Goal: Task Accomplishment & Management: Manage account settings

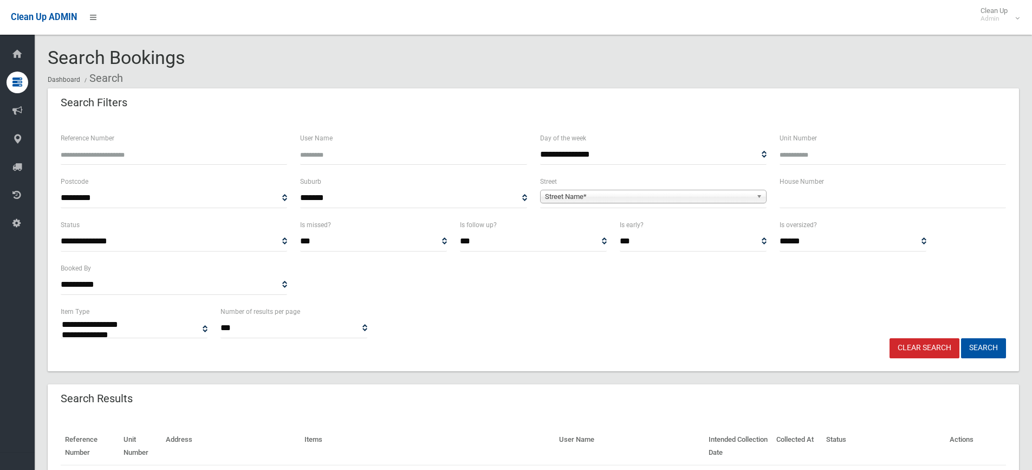
select select
click at [816, 198] on input "text" at bounding box center [893, 198] width 226 height 20
type input "**"
click at [608, 196] on span "Street Name*" at bounding box center [648, 196] width 207 height 13
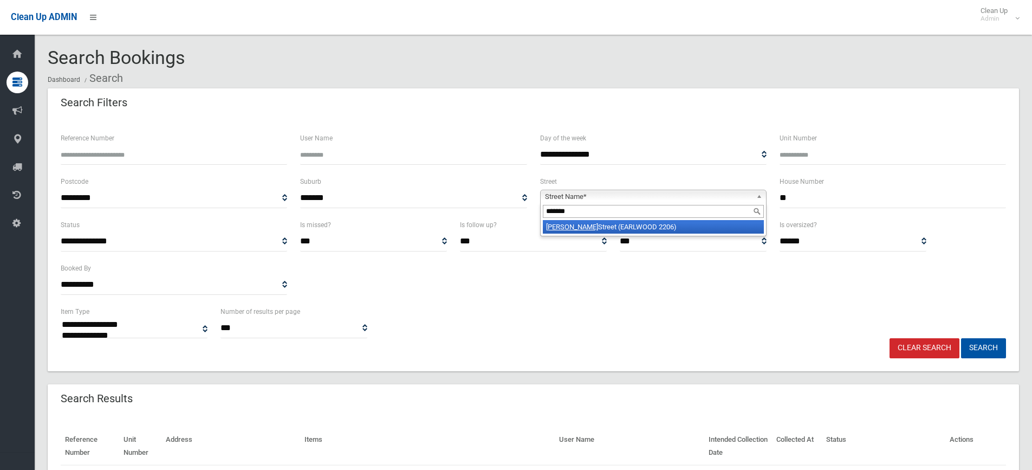
type input "*******"
click at [615, 231] on li "Francis Street (EARLWOOD 2206)" at bounding box center [653, 227] width 221 height 14
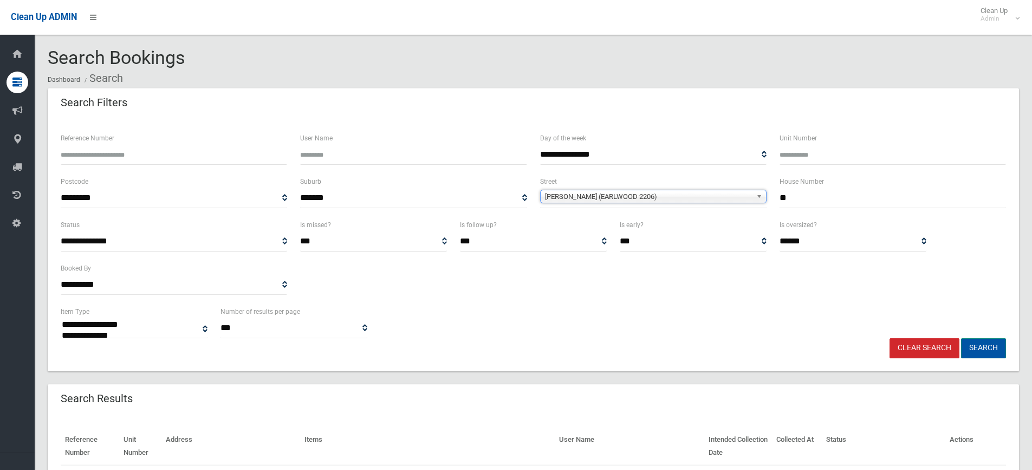
click at [975, 347] on button "Search" at bounding box center [983, 348] width 45 height 20
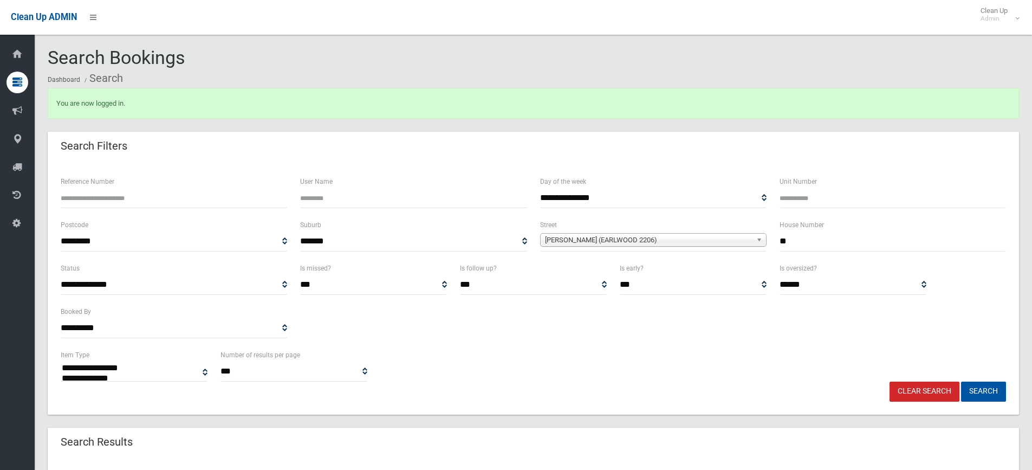
select select
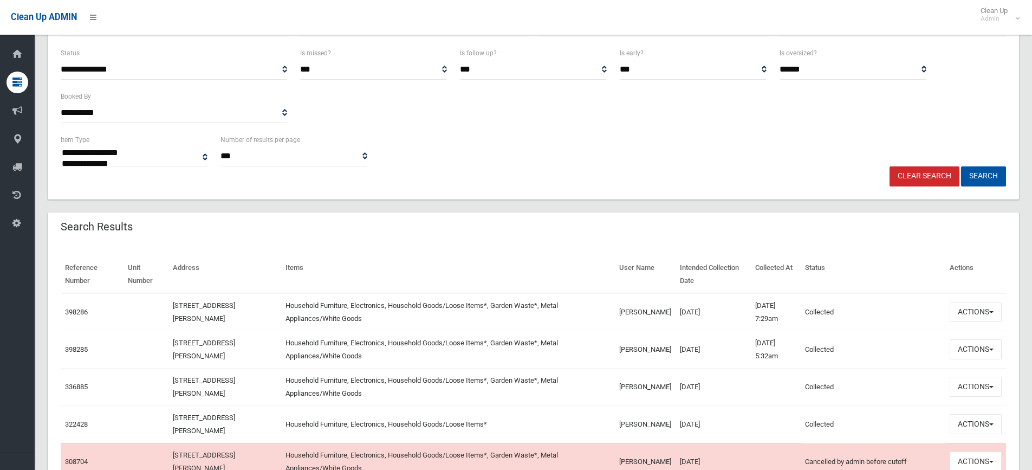
scroll to position [217, 0]
click at [970, 307] on button "Actions" at bounding box center [976, 310] width 52 height 20
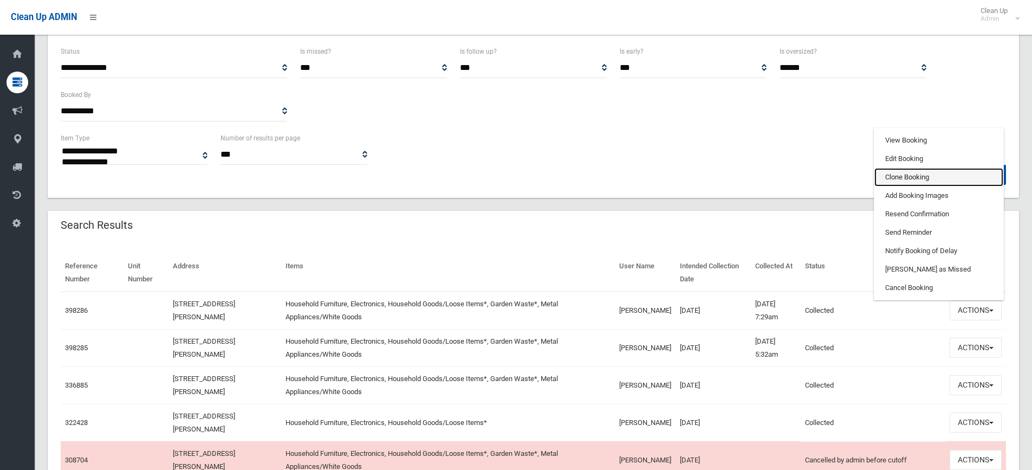
click at [897, 179] on link "Clone Booking" at bounding box center [938, 177] width 129 height 18
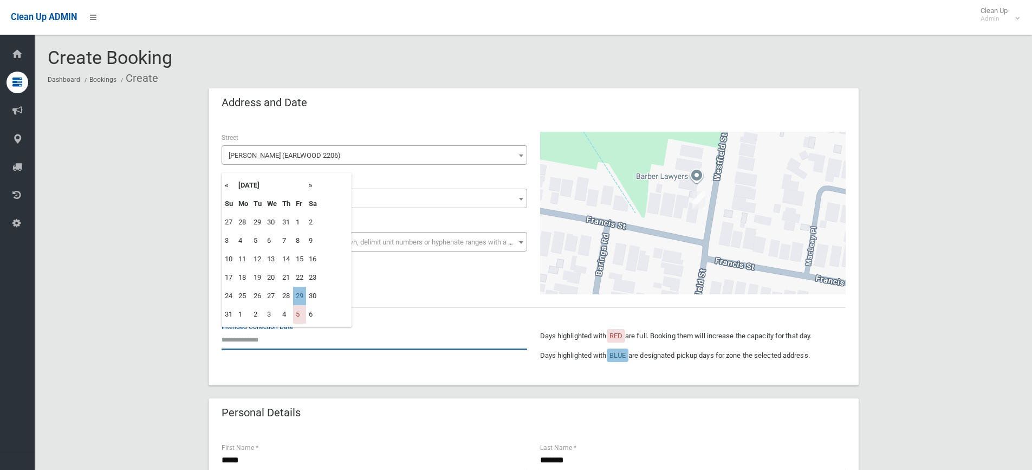
click at [276, 345] on input "text" at bounding box center [375, 339] width 306 height 20
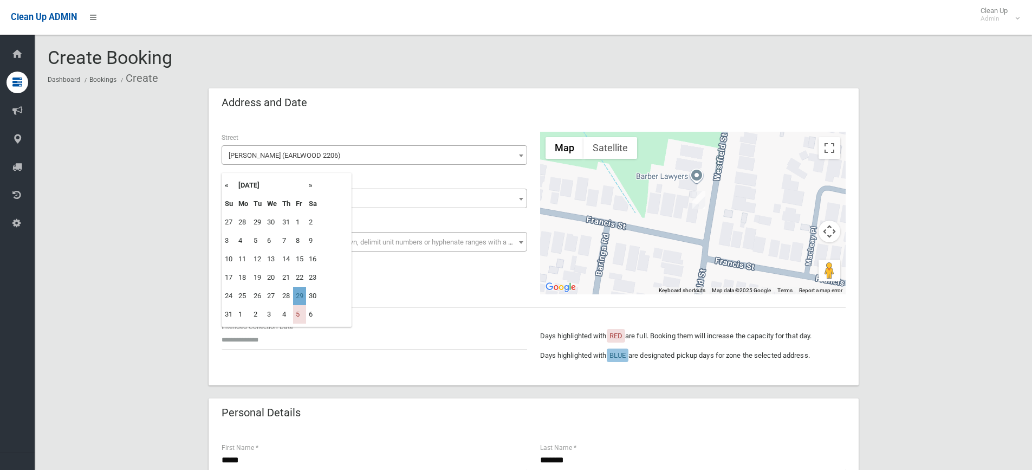
click at [298, 295] on td "29" at bounding box center [299, 296] width 13 height 18
type input "**********"
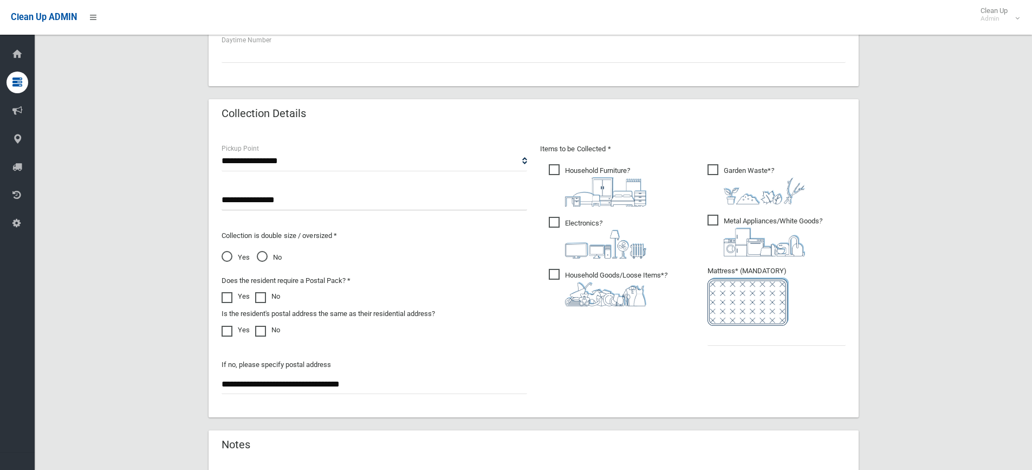
scroll to position [488, 0]
click at [710, 171] on span "Garden Waste* ?" at bounding box center [756, 182] width 98 height 40
click at [713, 168] on span "Garden Waste* ?" at bounding box center [756, 182] width 98 height 40
click at [751, 336] on input "text" at bounding box center [776, 333] width 138 height 20
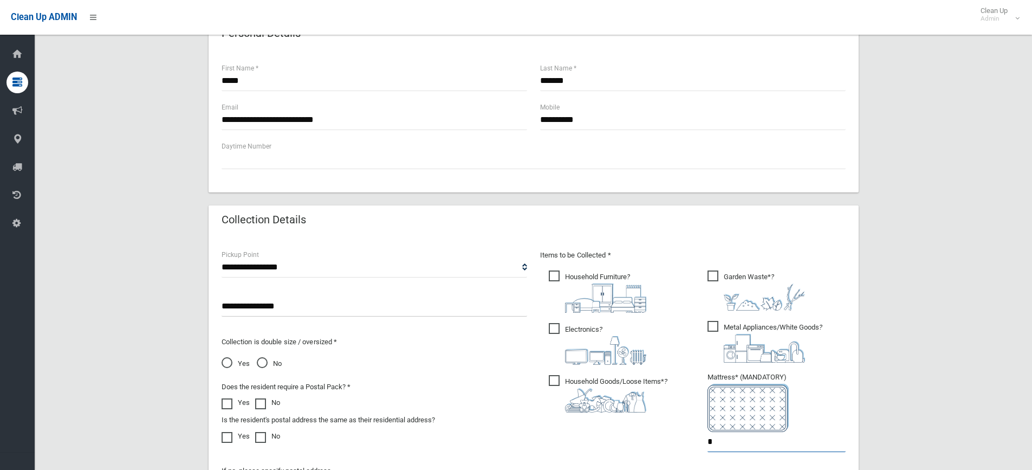
scroll to position [325, 0]
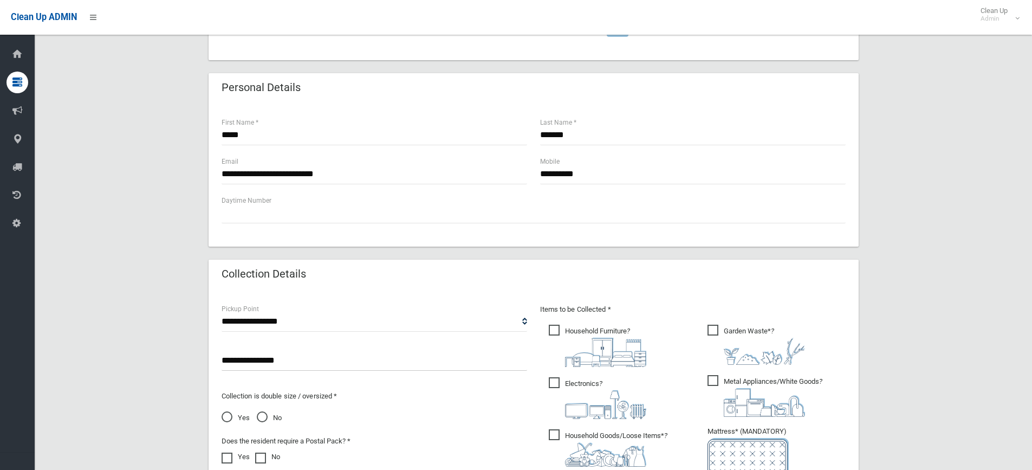
type input "*"
click at [340, 174] on input "**********" at bounding box center [375, 174] width 306 height 20
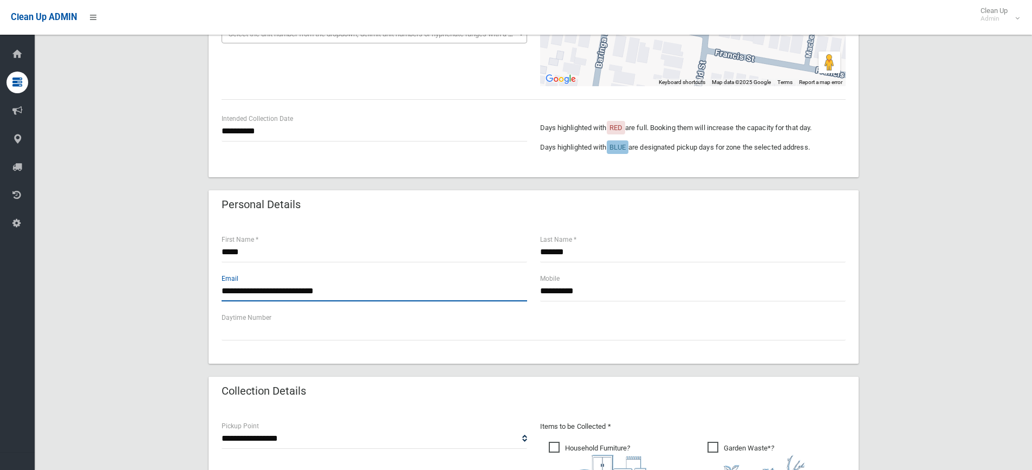
scroll to position [154, 0]
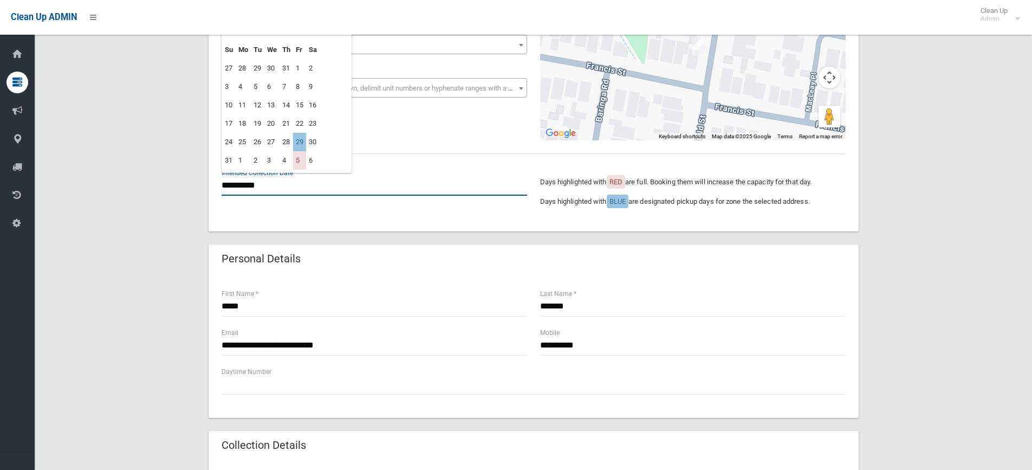
click at [259, 187] on input "**********" at bounding box center [375, 186] width 306 height 20
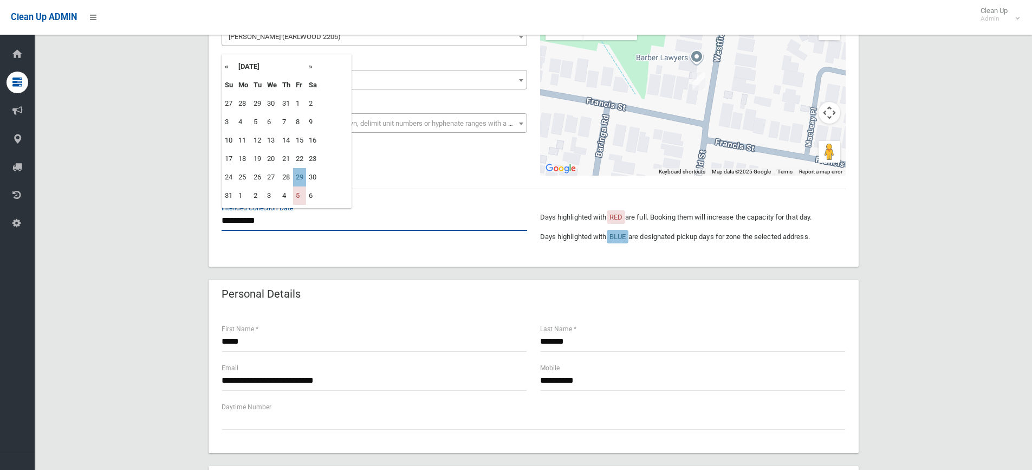
scroll to position [100, 0]
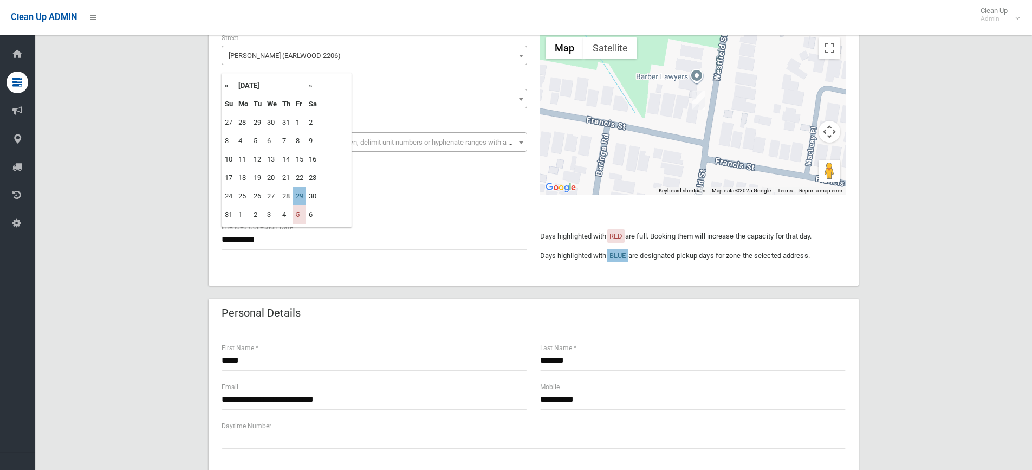
click at [313, 86] on th "»" at bounding box center [313, 85] width 14 height 18
click at [300, 161] on td "19" at bounding box center [299, 159] width 13 height 18
type input "**********"
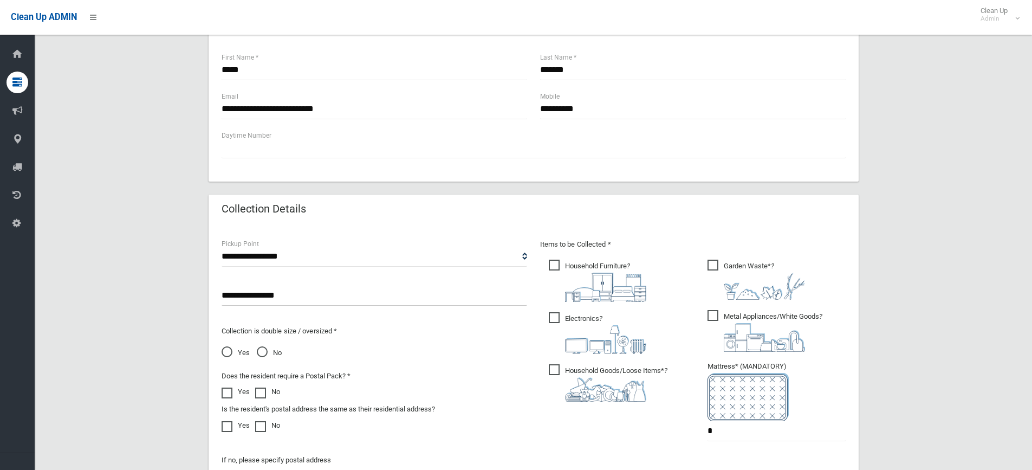
scroll to position [641, 0]
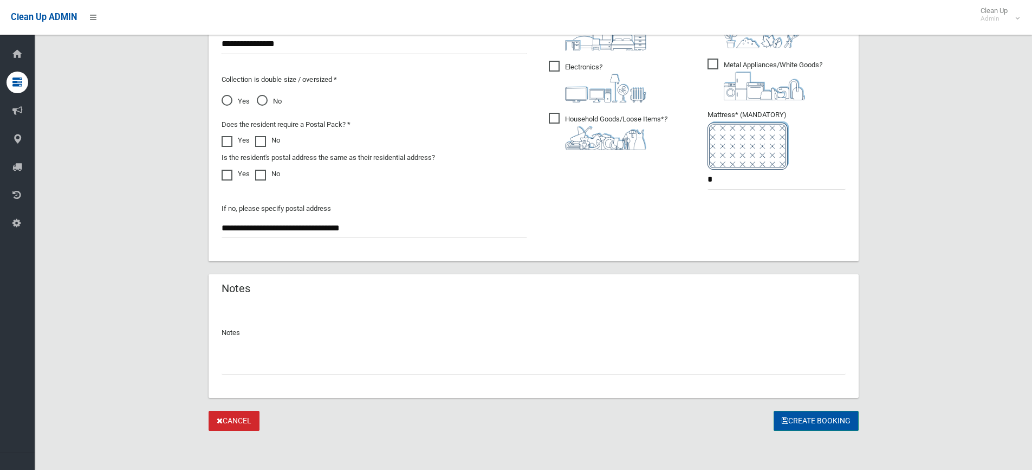
click at [814, 419] on button "Create Booking" at bounding box center [816, 421] width 85 height 20
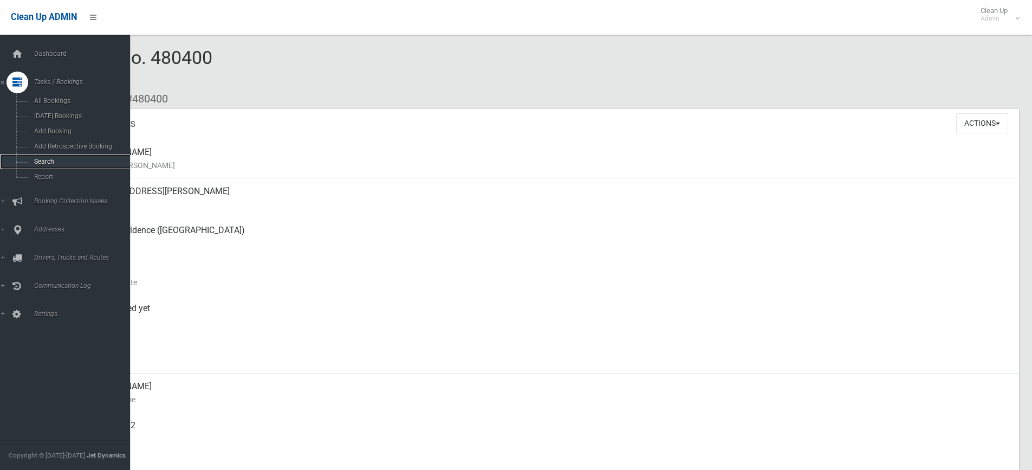
click at [47, 159] on span "Search" at bounding box center [80, 162] width 98 height 8
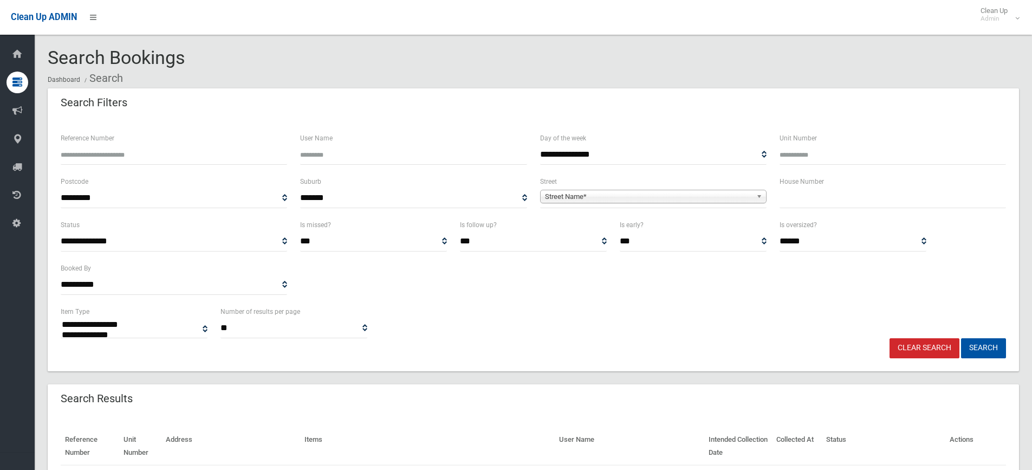
select select
click at [804, 198] on input "text" at bounding box center [893, 198] width 226 height 20
type input "***"
click at [625, 197] on span "Street Name*" at bounding box center [648, 196] width 207 height 13
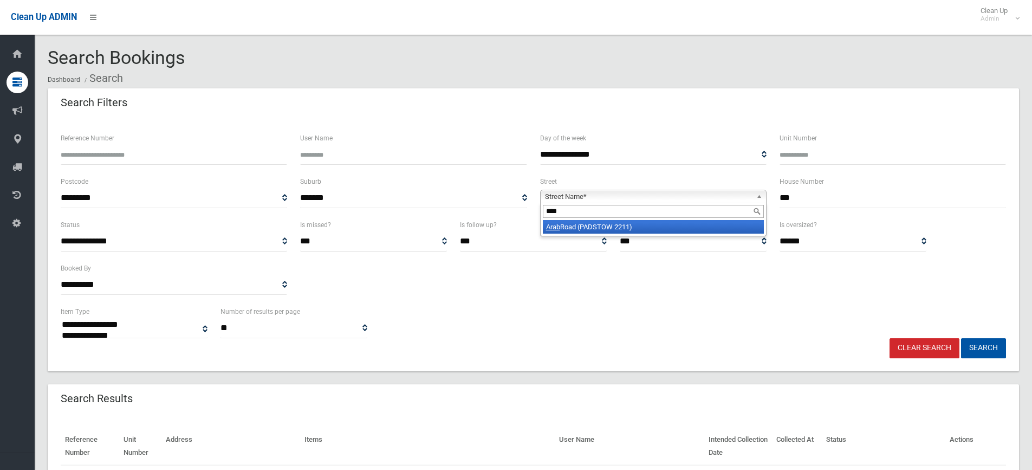
type input "****"
click at [610, 227] on li "Arab Road (PADSTOW 2211)" at bounding box center [653, 227] width 221 height 14
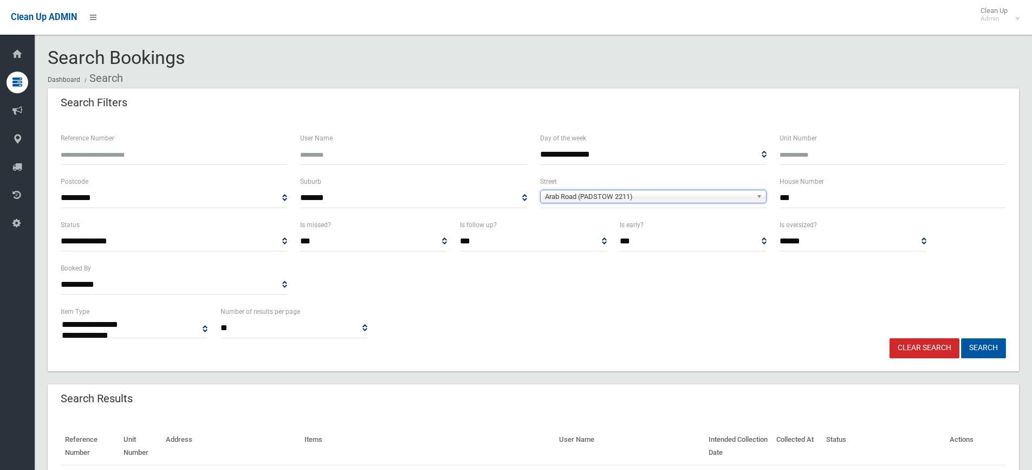
click at [985, 346] on button "Search" at bounding box center [983, 348] width 45 height 20
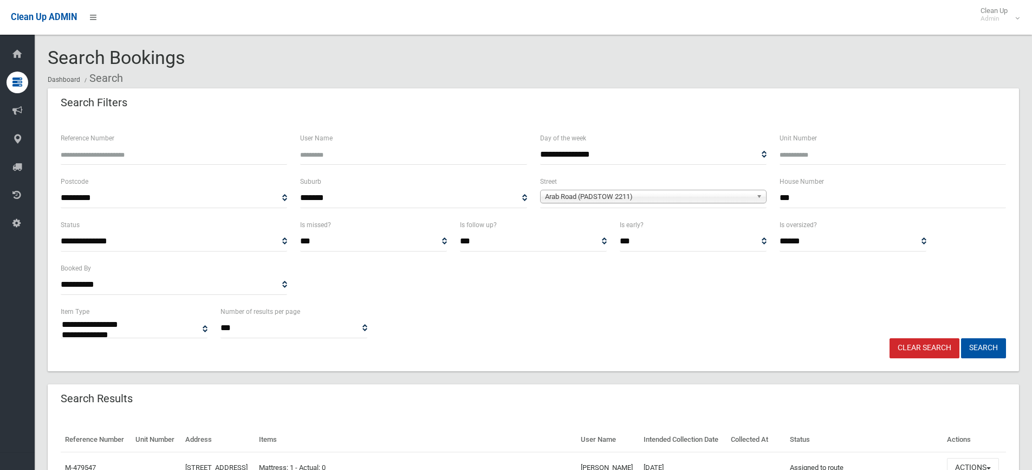
select select
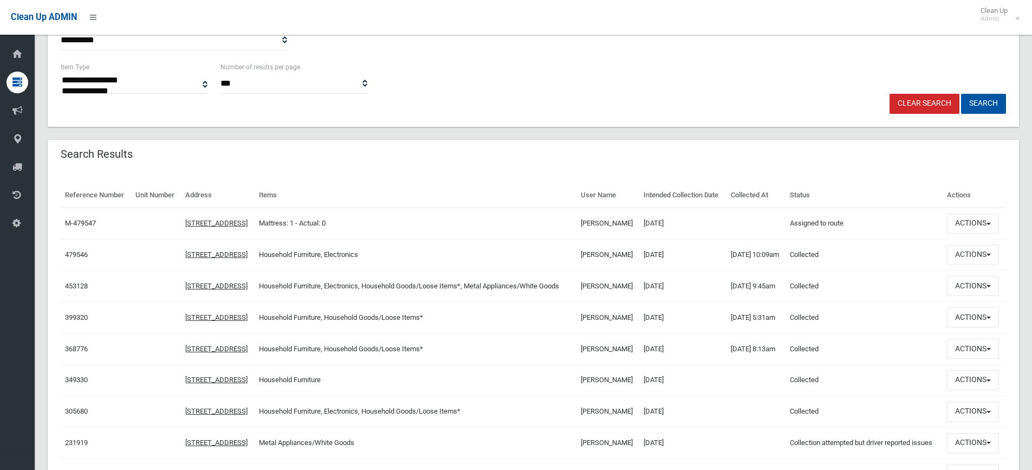
scroll to position [271, 0]
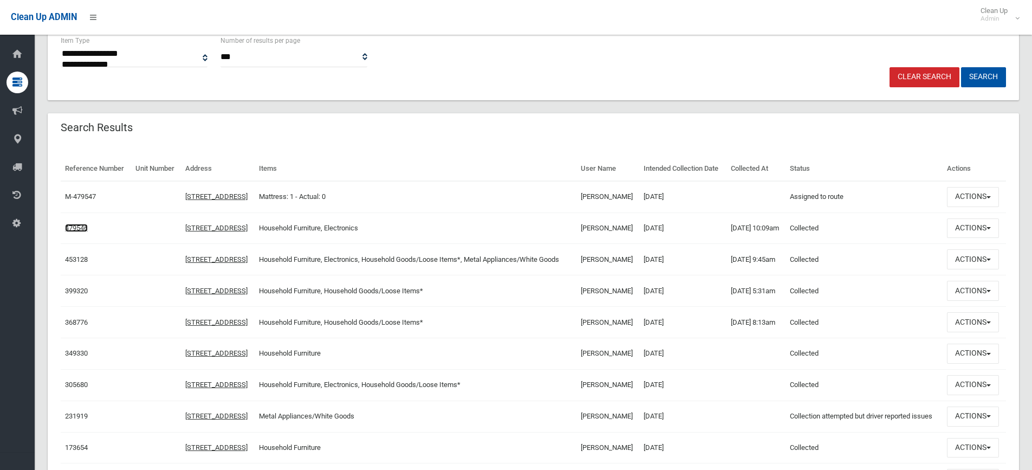
click at [78, 232] on link "479546" at bounding box center [76, 228] width 23 height 8
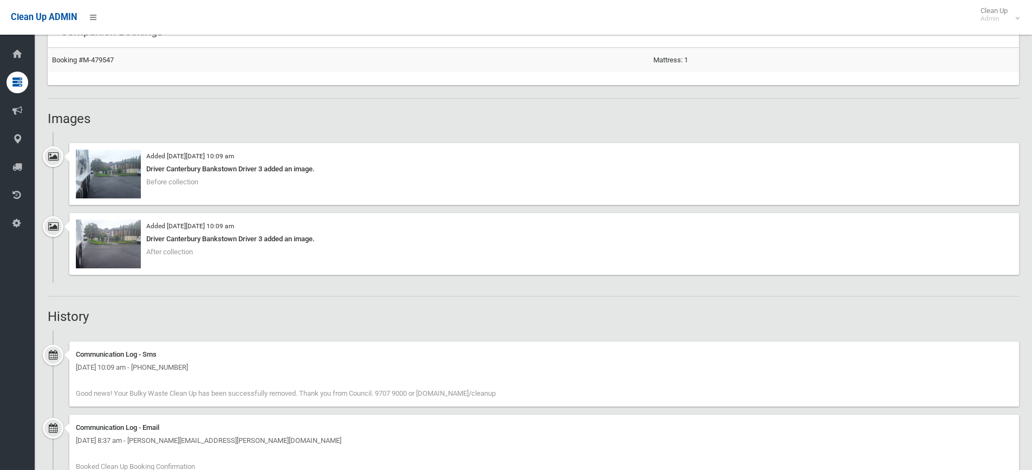
scroll to position [704, 0]
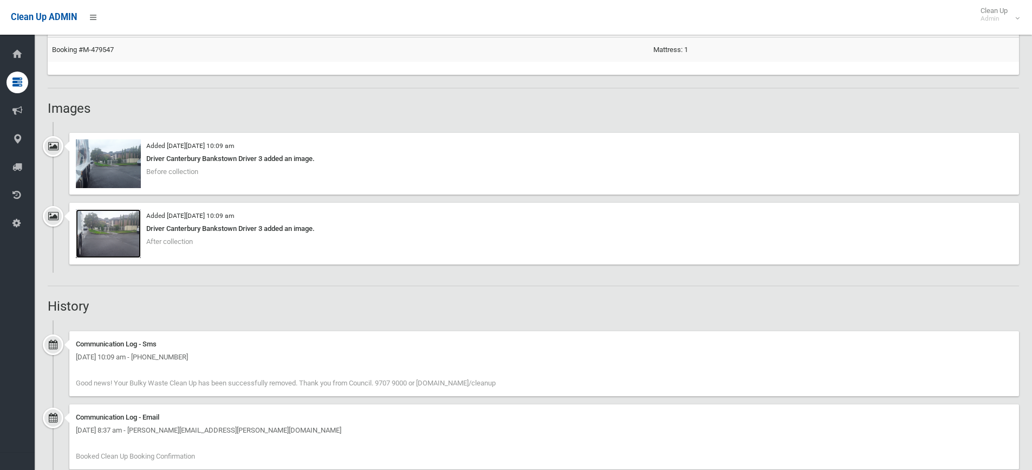
click at [121, 241] on img at bounding box center [108, 233] width 65 height 49
click at [117, 223] on img at bounding box center [108, 233] width 65 height 49
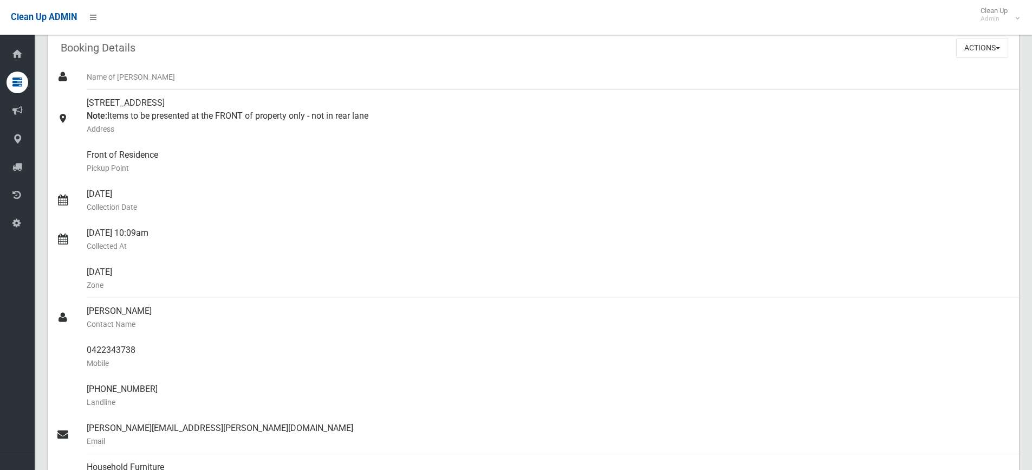
scroll to position [0, 0]
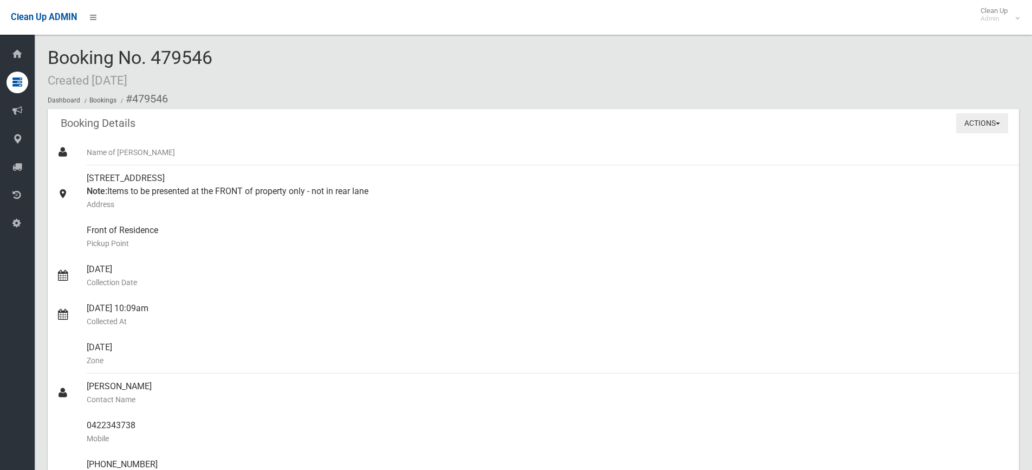
click at [977, 122] on button "Actions" at bounding box center [982, 123] width 52 height 20
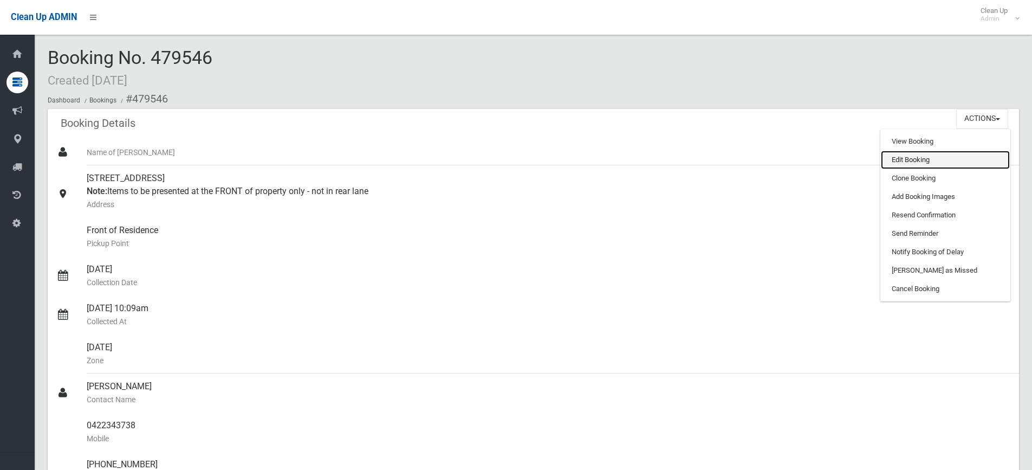
click at [920, 161] on link "Edit Booking" at bounding box center [945, 160] width 129 height 18
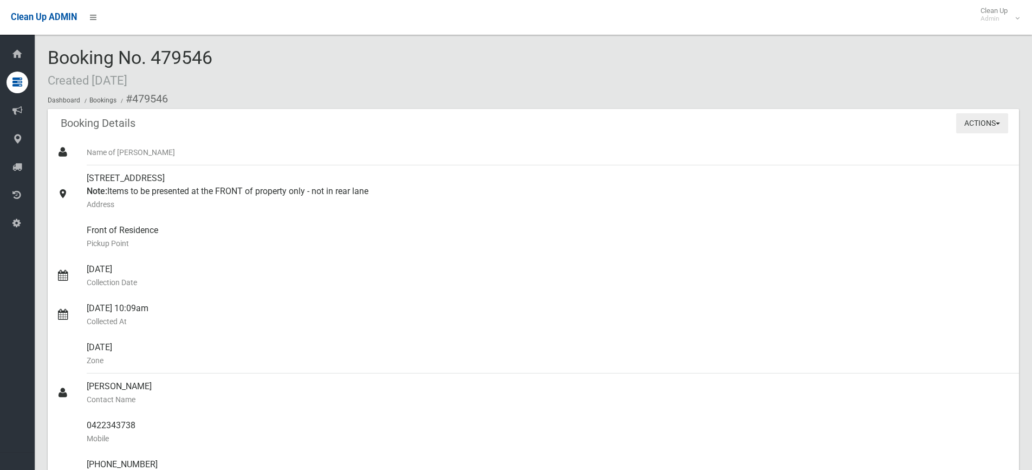
click at [973, 125] on button "Actions" at bounding box center [982, 123] width 52 height 20
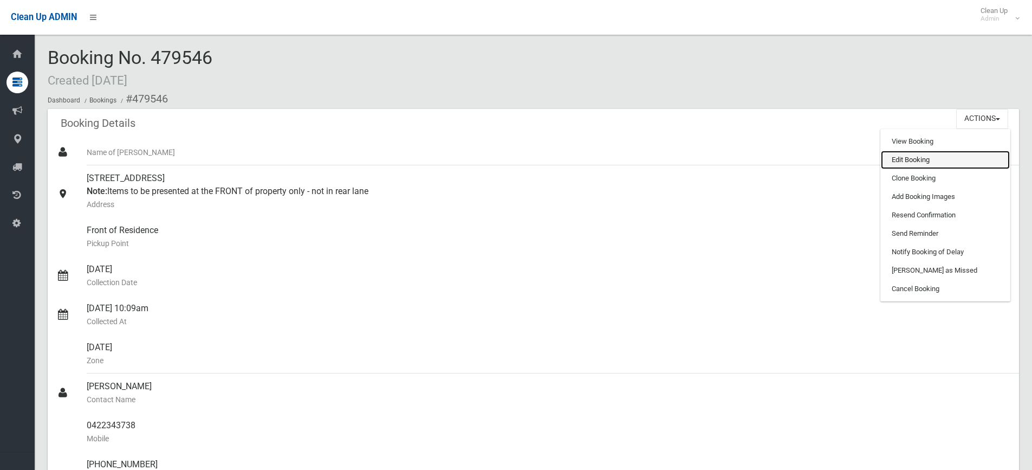
click at [904, 162] on link "Edit Booking" at bounding box center [945, 160] width 129 height 18
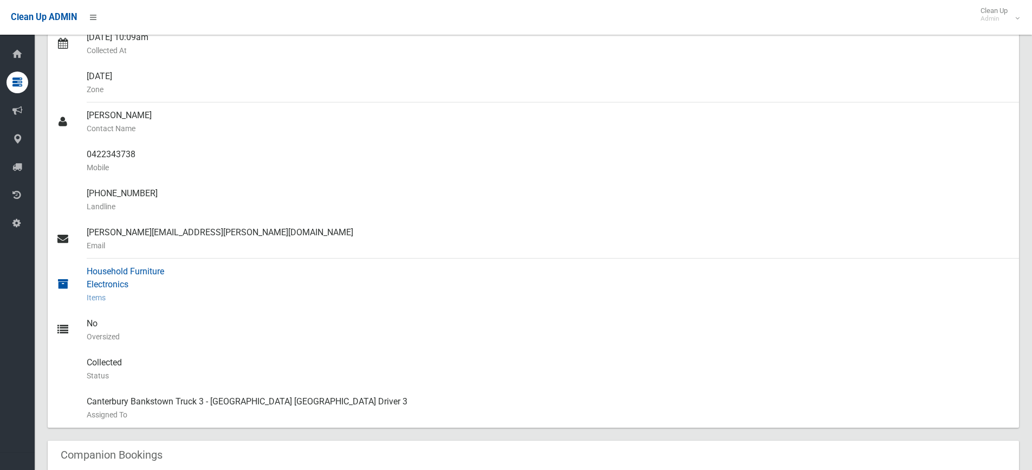
scroll to position [378, 0]
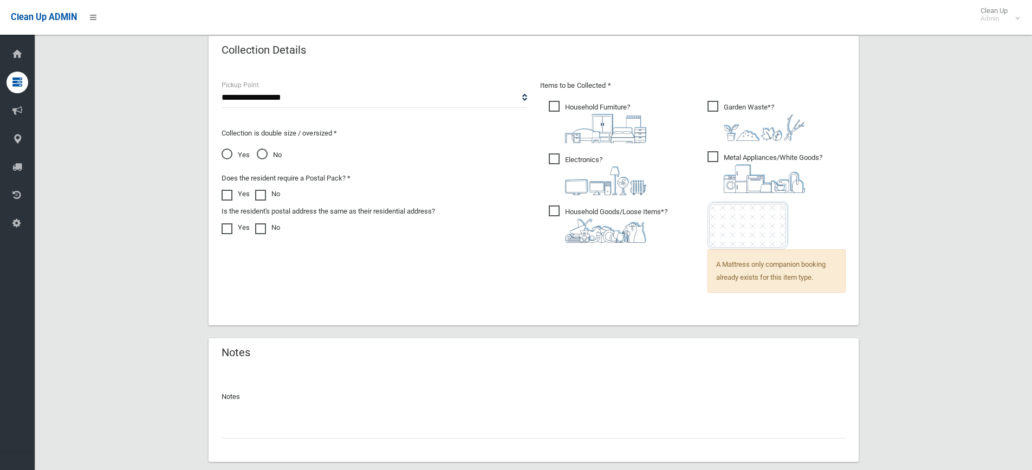
scroll to position [875, 0]
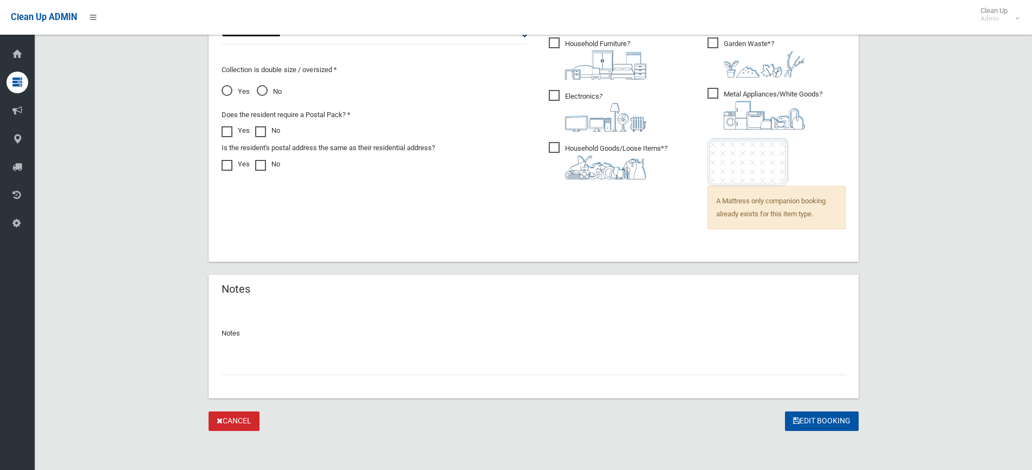
click at [284, 365] on input "text" at bounding box center [534, 365] width 624 height 20
click at [280, 365] on input "text" at bounding box center [534, 365] width 624 height 20
type input "*"
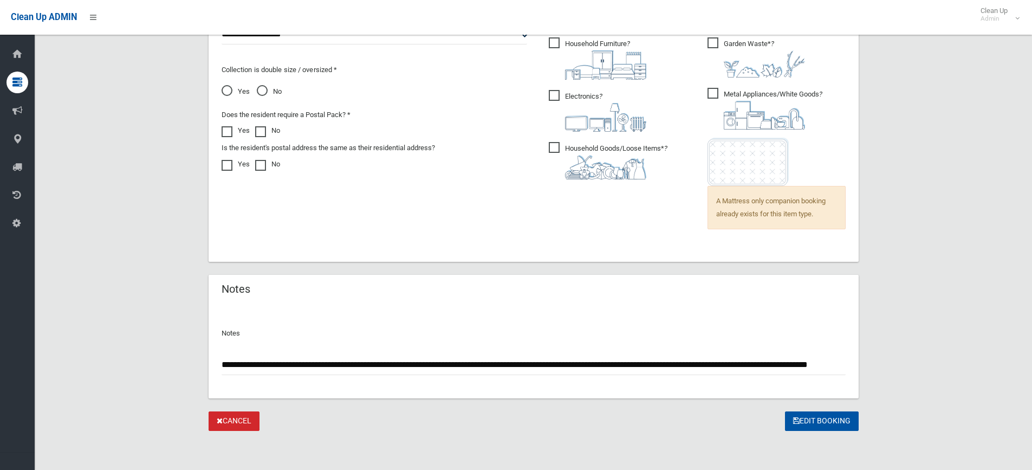
scroll to position [0, 59]
type input "**********"
click at [809, 422] on button "Edit Booking" at bounding box center [822, 421] width 74 height 20
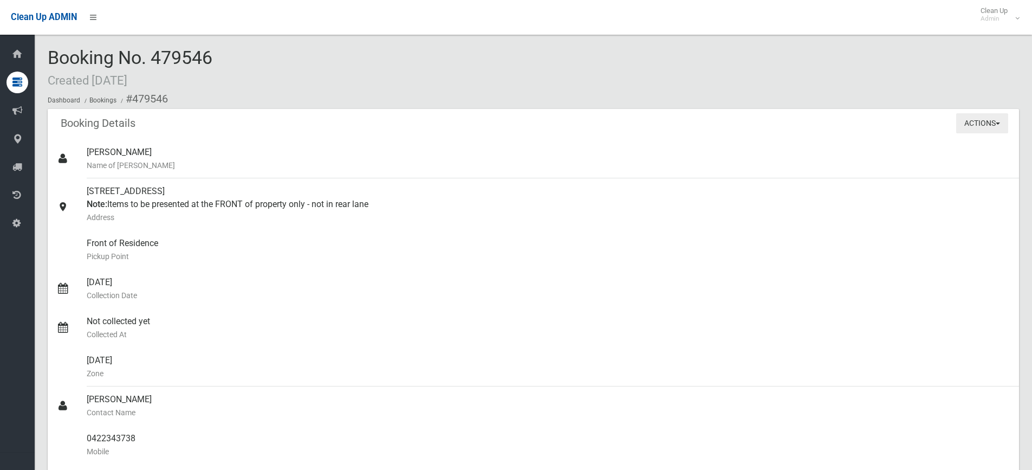
click at [985, 121] on button "Actions" at bounding box center [982, 123] width 52 height 20
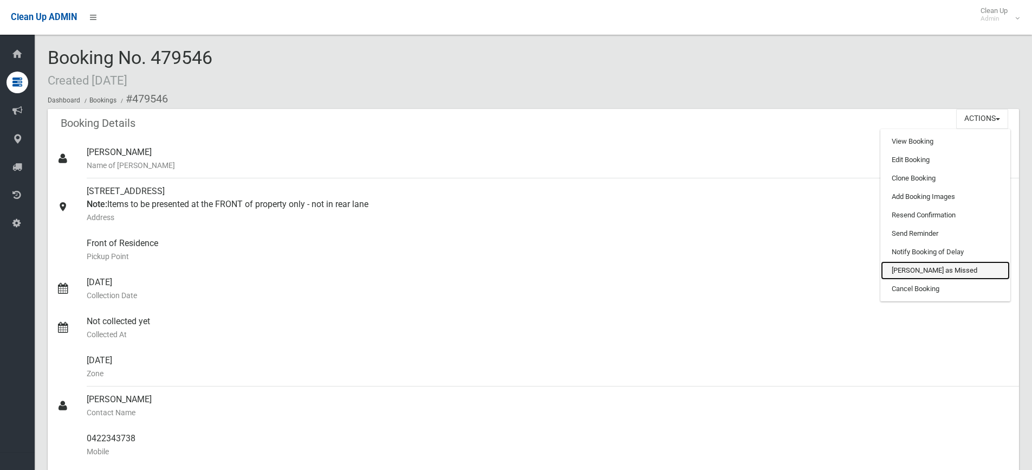
click at [920, 268] on link "[PERSON_NAME] as Missed" at bounding box center [945, 270] width 129 height 18
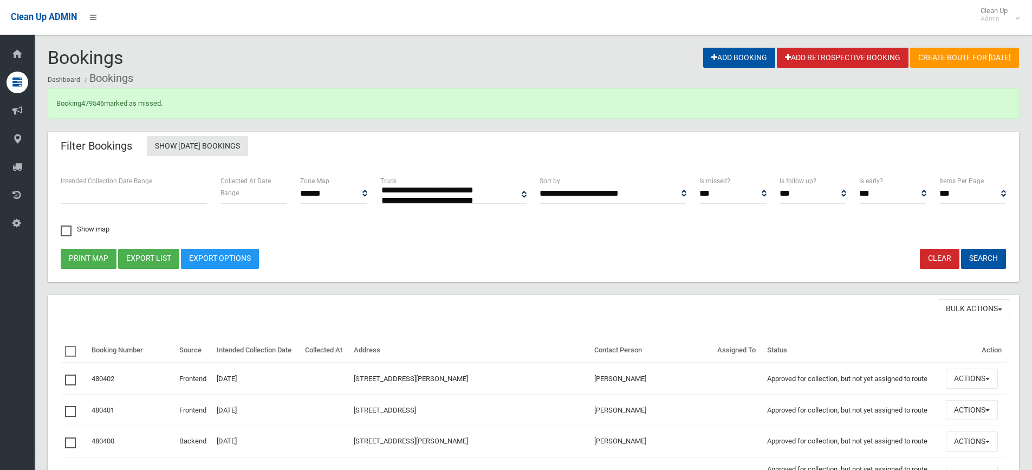
select select
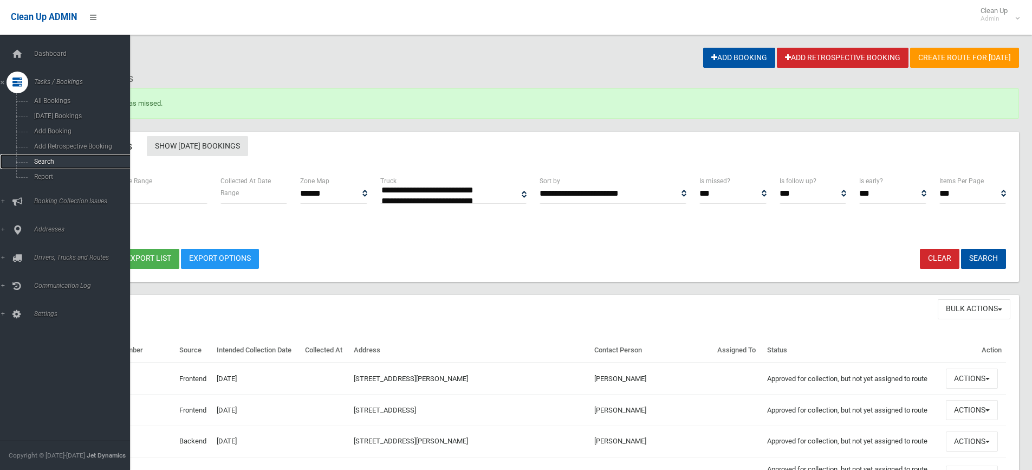
click at [45, 160] on span "Search" at bounding box center [80, 162] width 98 height 8
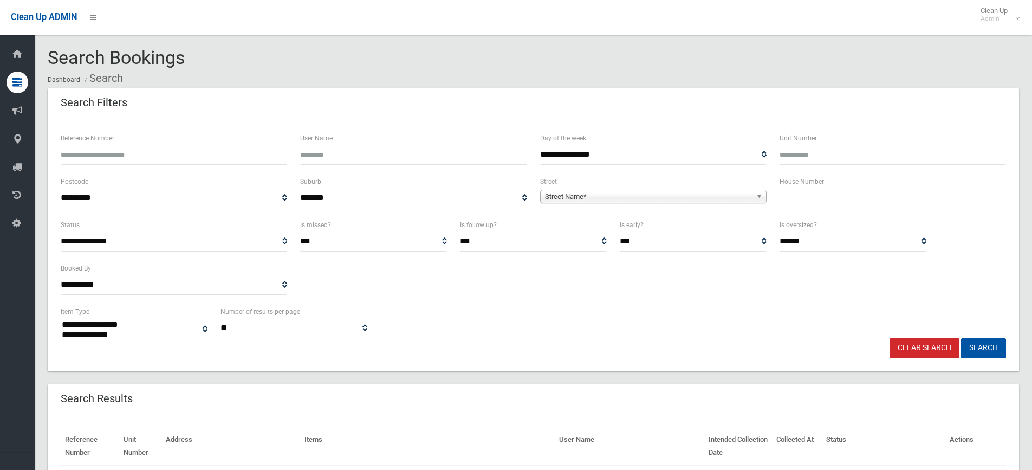
select select
click at [94, 144] on label "Reference Number" at bounding box center [88, 138] width 54 height 12
click at [94, 145] on input "Reference Number" at bounding box center [174, 155] width 226 height 20
type input "******"
click at [983, 347] on button "Search" at bounding box center [983, 348] width 45 height 20
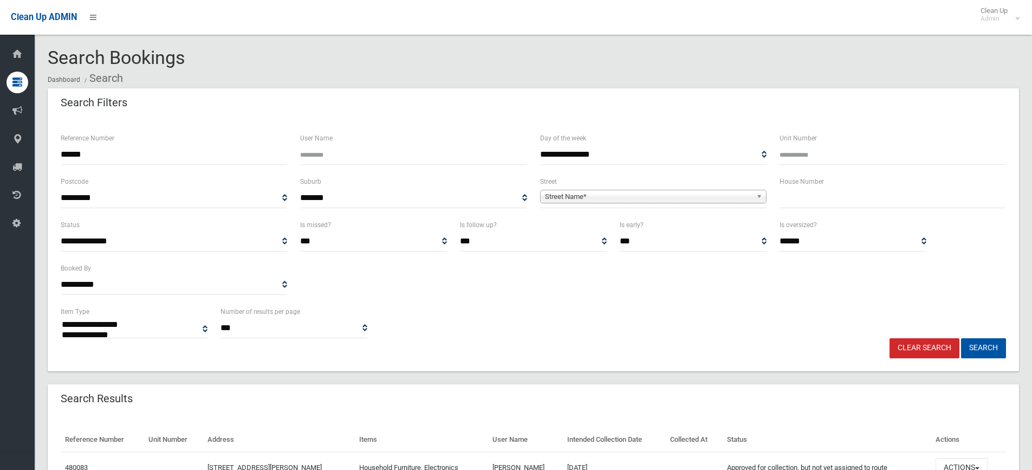
select select
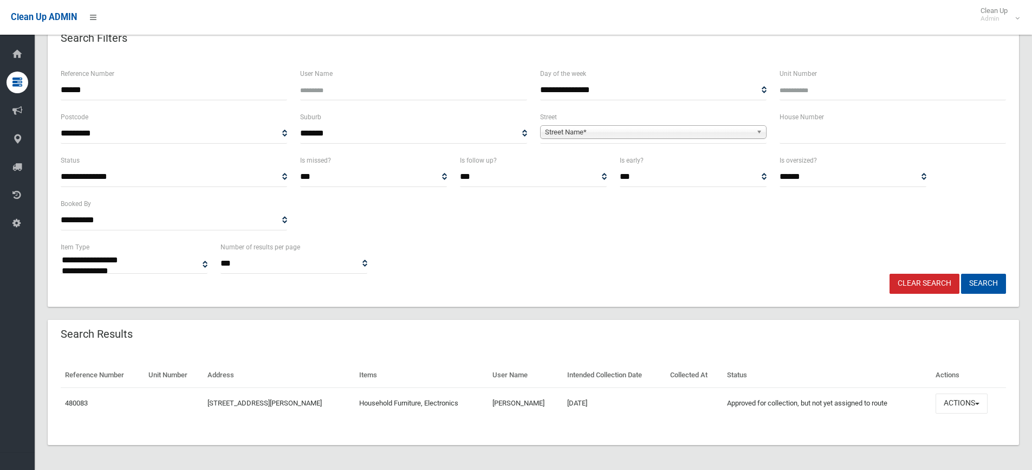
scroll to position [66, 0]
click at [804, 134] on input "text" at bounding box center [893, 132] width 226 height 20
type input "**"
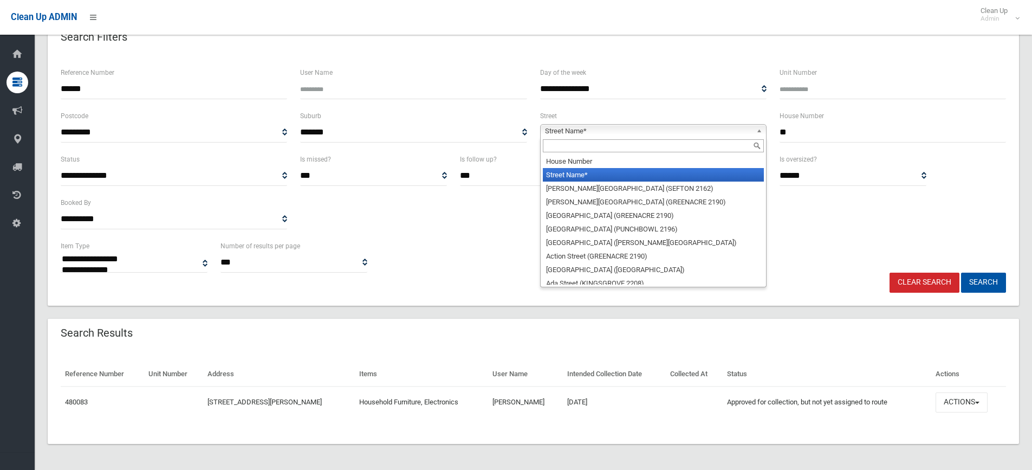
click at [545, 127] on span "Street Name*" at bounding box center [648, 131] width 207 height 13
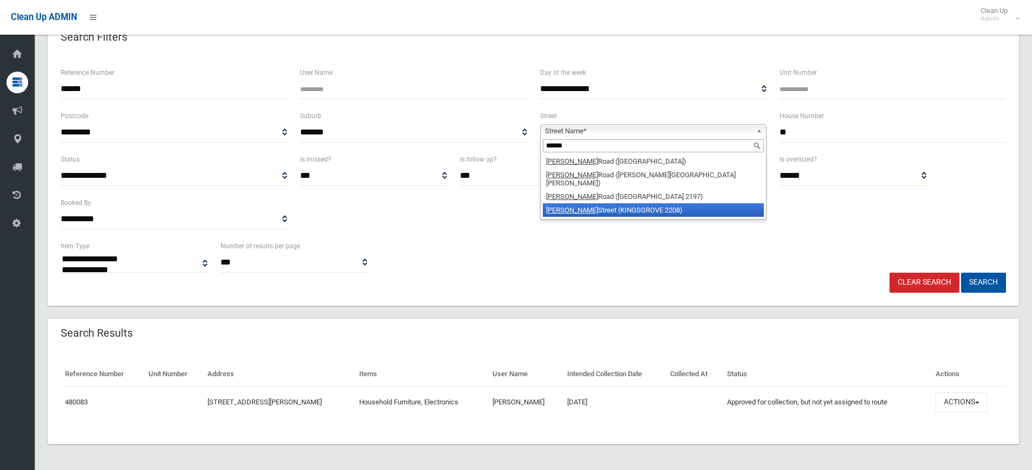
type input "******"
click at [601, 203] on li "Miller Street (KINGSGROVE 2208)" at bounding box center [653, 210] width 221 height 14
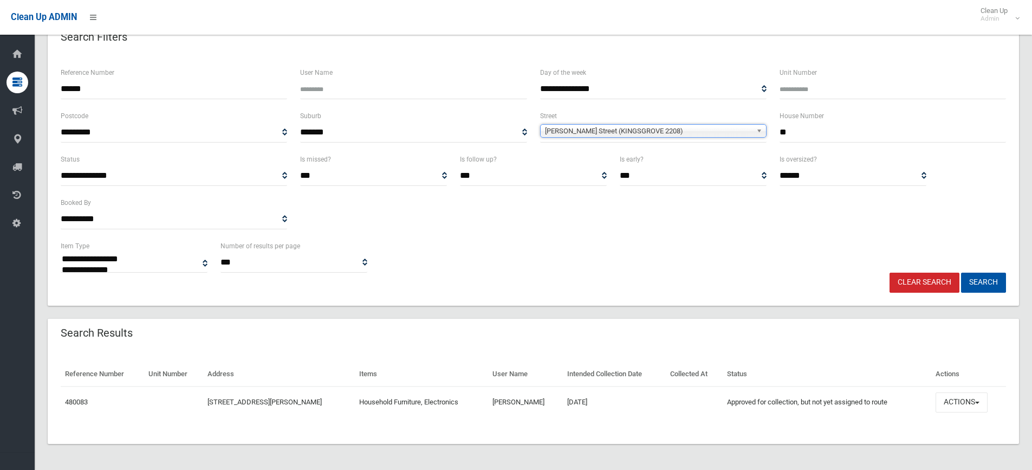
click at [112, 93] on input "******" at bounding box center [174, 89] width 226 height 20
type input "*"
click at [976, 282] on button "Search" at bounding box center [983, 282] width 45 height 20
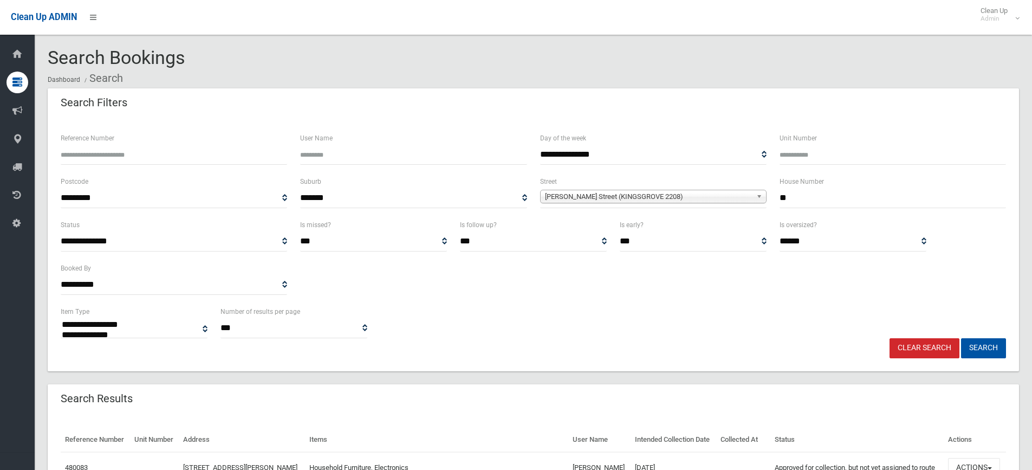
select select
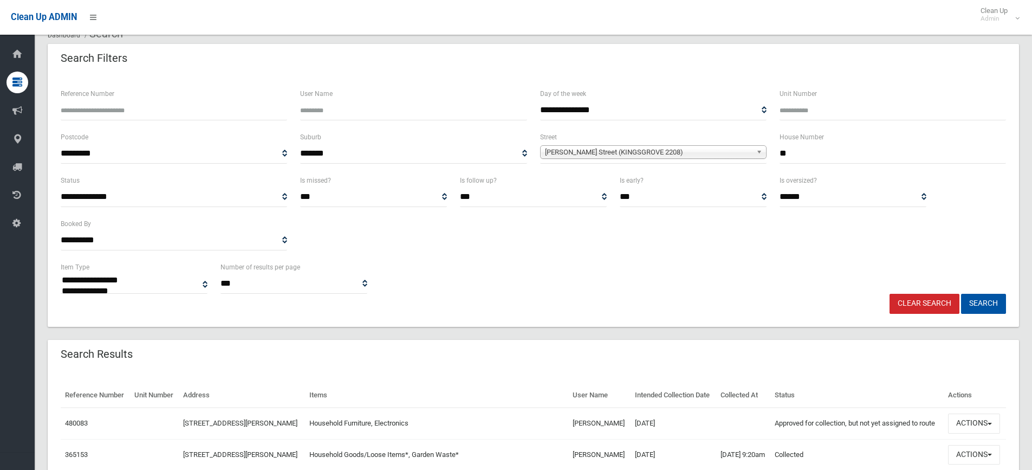
scroll to position [197, 0]
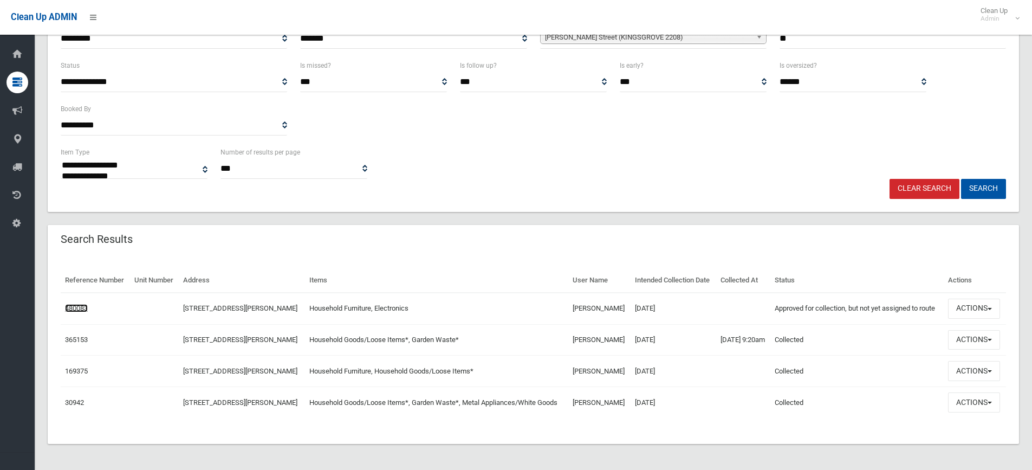
click at [70, 304] on link "480083" at bounding box center [76, 308] width 23 height 8
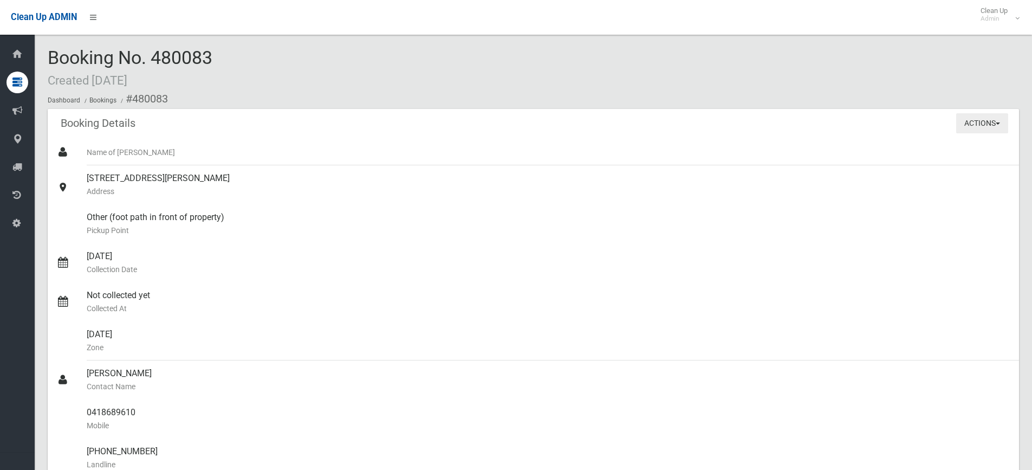
click at [970, 121] on button "Actions" at bounding box center [982, 123] width 52 height 20
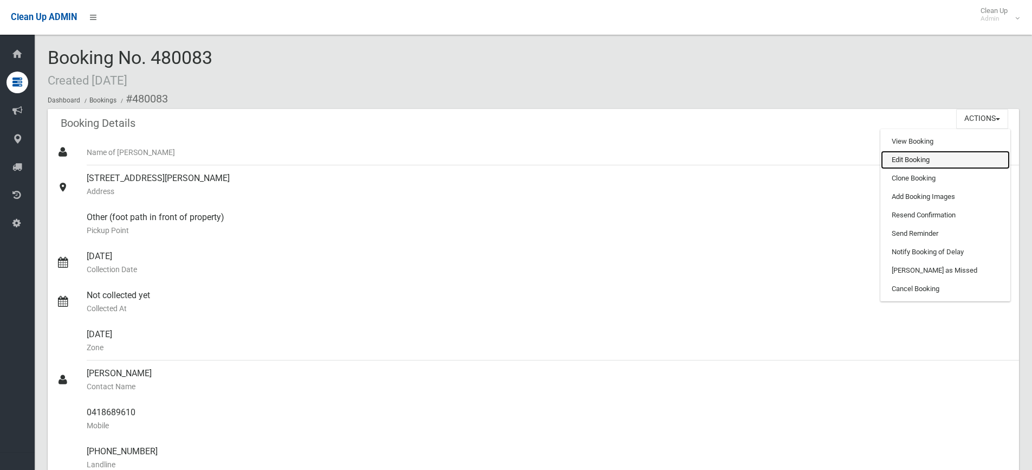
click at [918, 159] on link "Edit Booking" at bounding box center [945, 160] width 129 height 18
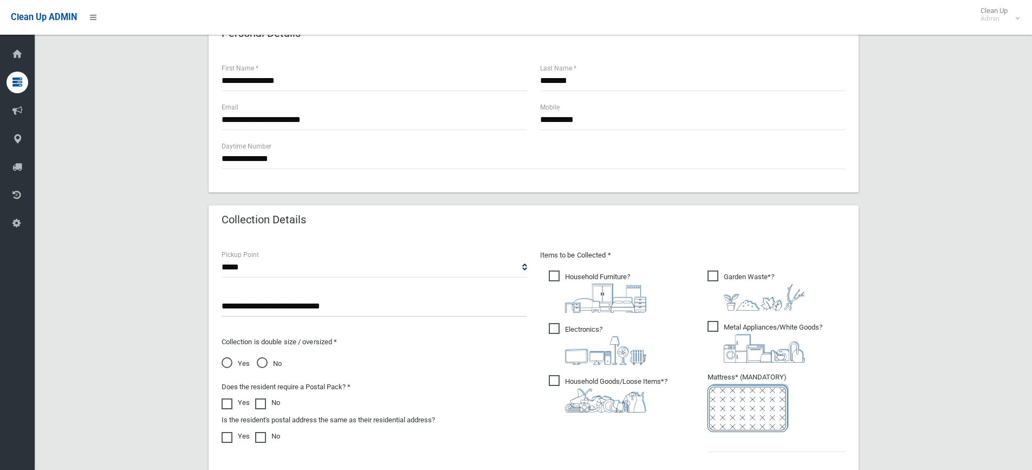
scroll to position [597, 0]
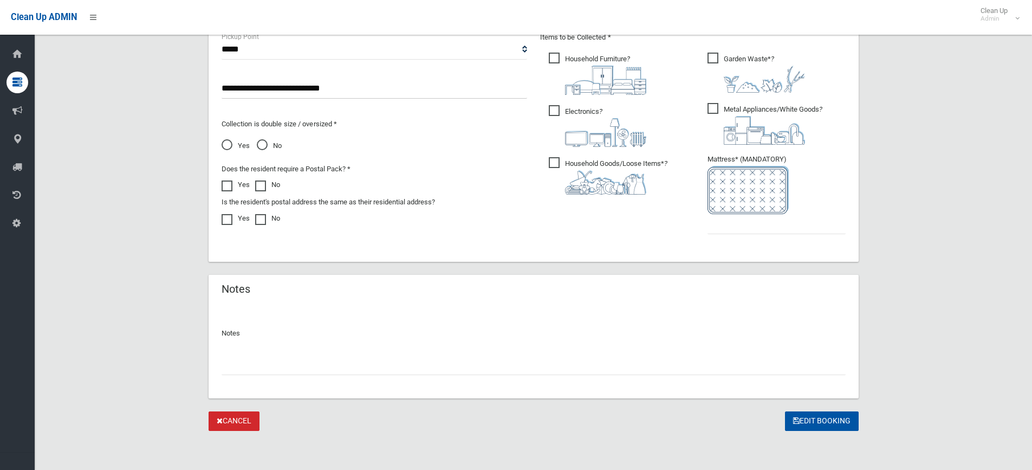
click at [271, 365] on input "text" at bounding box center [534, 365] width 624 height 20
click at [270, 364] on input "**********" at bounding box center [534, 365] width 624 height 20
click at [394, 359] on input "**********" at bounding box center [534, 365] width 624 height 20
type input "**********"
click at [741, 231] on input "text" at bounding box center [776, 224] width 138 height 20
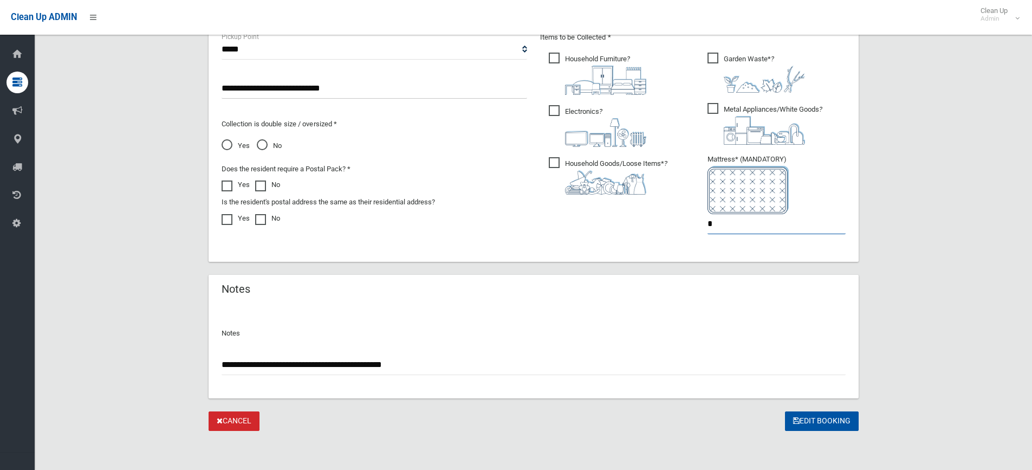
type input "*"
click at [554, 160] on span "Household Goods/Loose Items* ?" at bounding box center [608, 175] width 119 height 37
click at [712, 57] on span "Garden Waste* ?" at bounding box center [756, 73] width 98 height 40
click at [714, 60] on span "Garden Waste* ?" at bounding box center [756, 73] width 98 height 40
click at [230, 144] on span "Yes" at bounding box center [236, 145] width 28 height 13
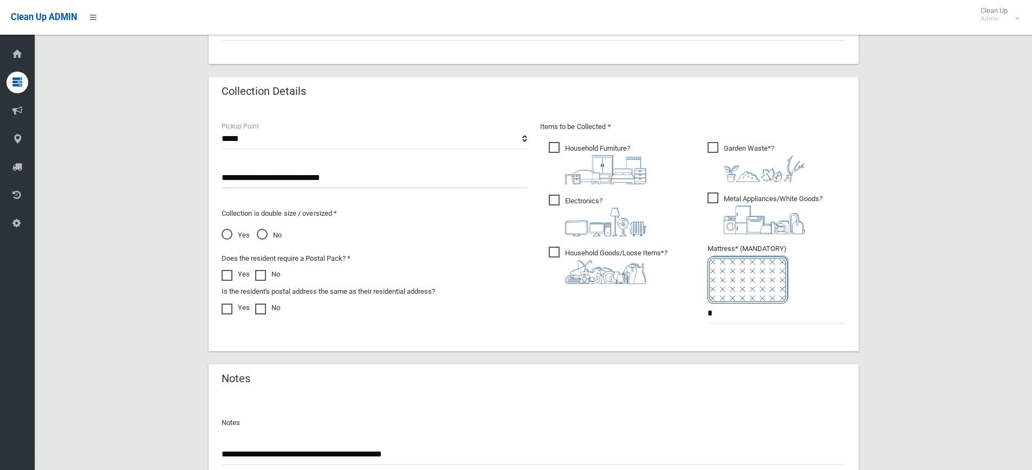
scroll to position [489, 0]
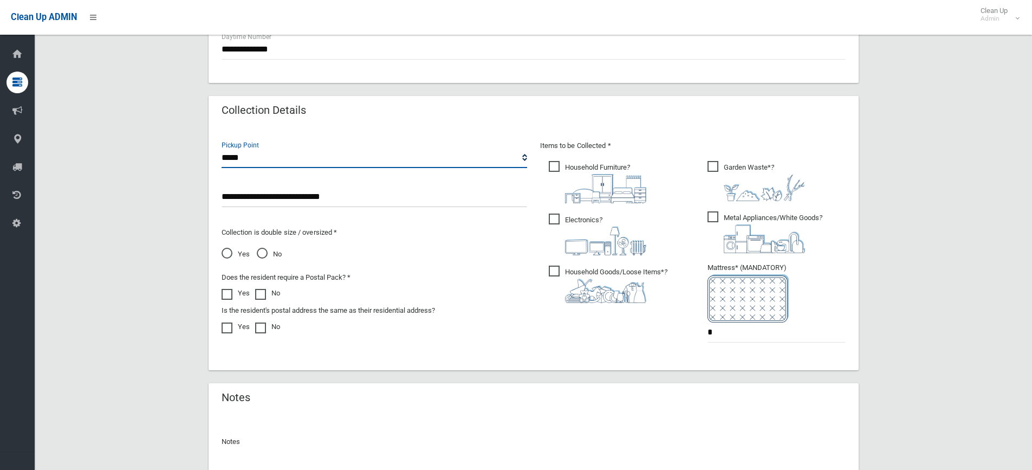
click at [444, 158] on select "**********" at bounding box center [375, 158] width 306 height 20
select select "*"
click at [222, 148] on select "**********" at bounding box center [375, 158] width 306 height 20
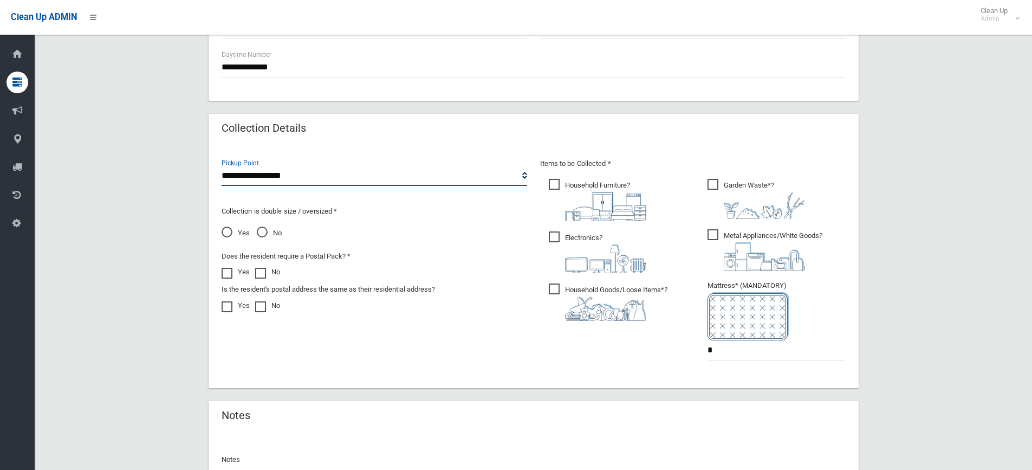
scroll to position [597, 0]
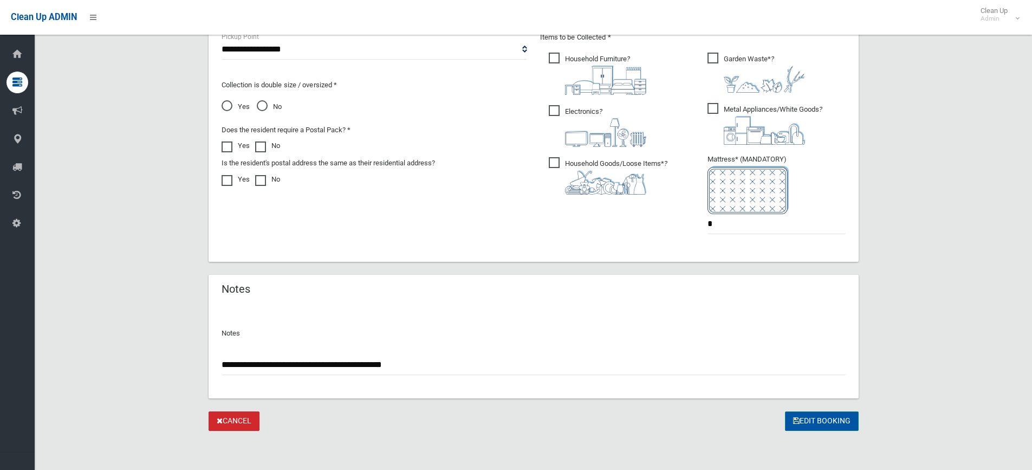
click at [827, 416] on button "Edit Booking" at bounding box center [822, 421] width 74 height 20
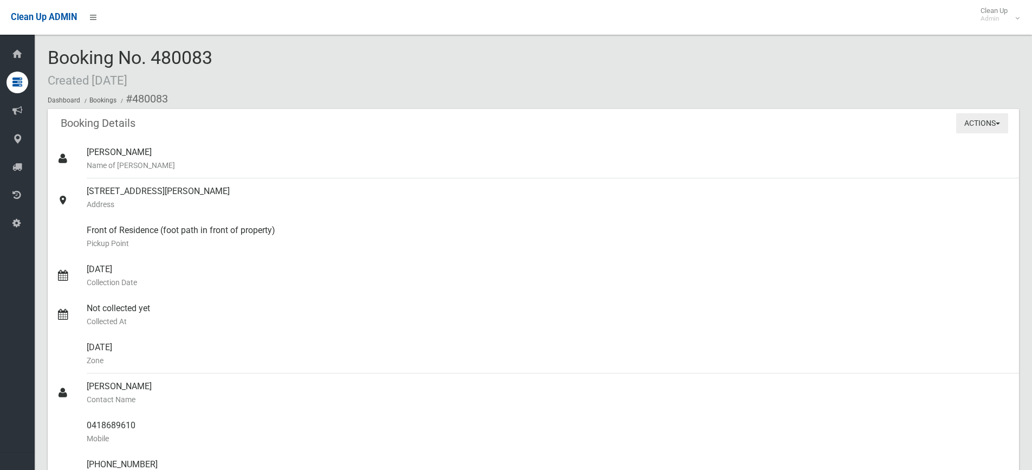
click at [982, 122] on button "Actions" at bounding box center [982, 123] width 52 height 20
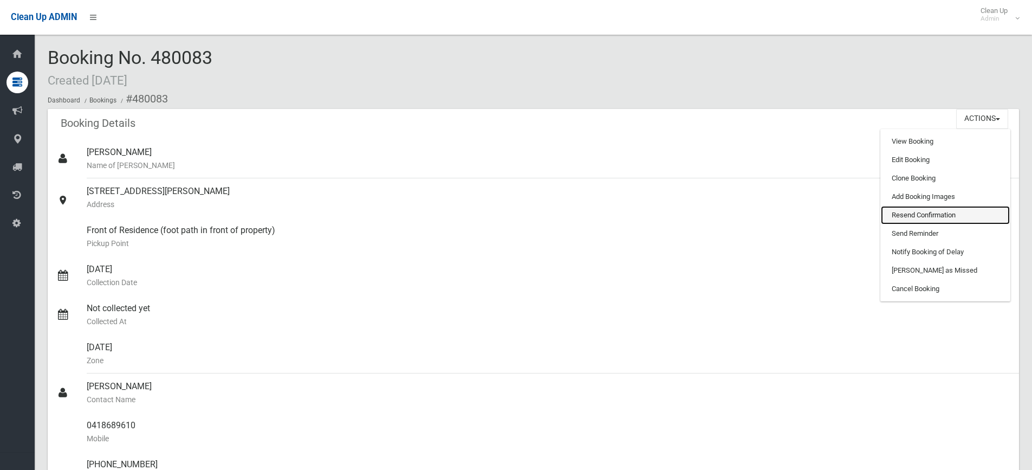
click at [933, 217] on link "Resend Confirmation" at bounding box center [945, 215] width 129 height 18
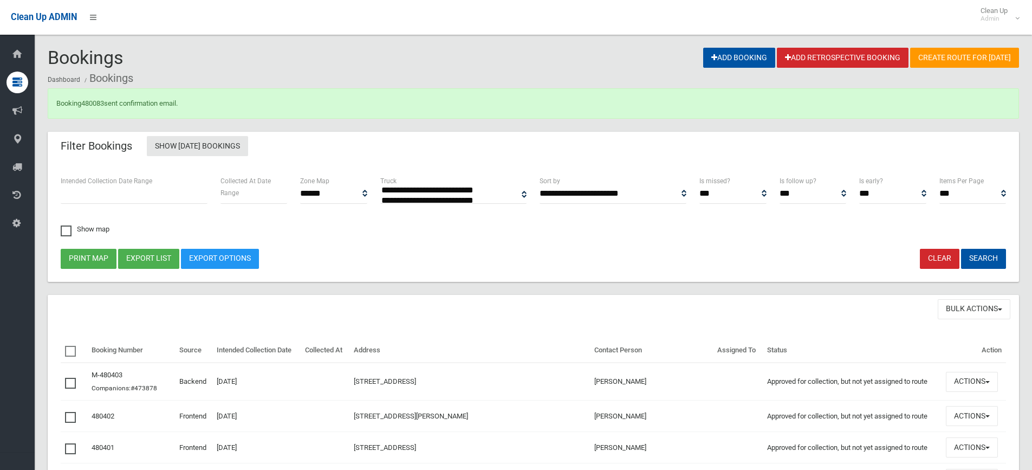
select select
